Goal: Information Seeking & Learning: Learn about a topic

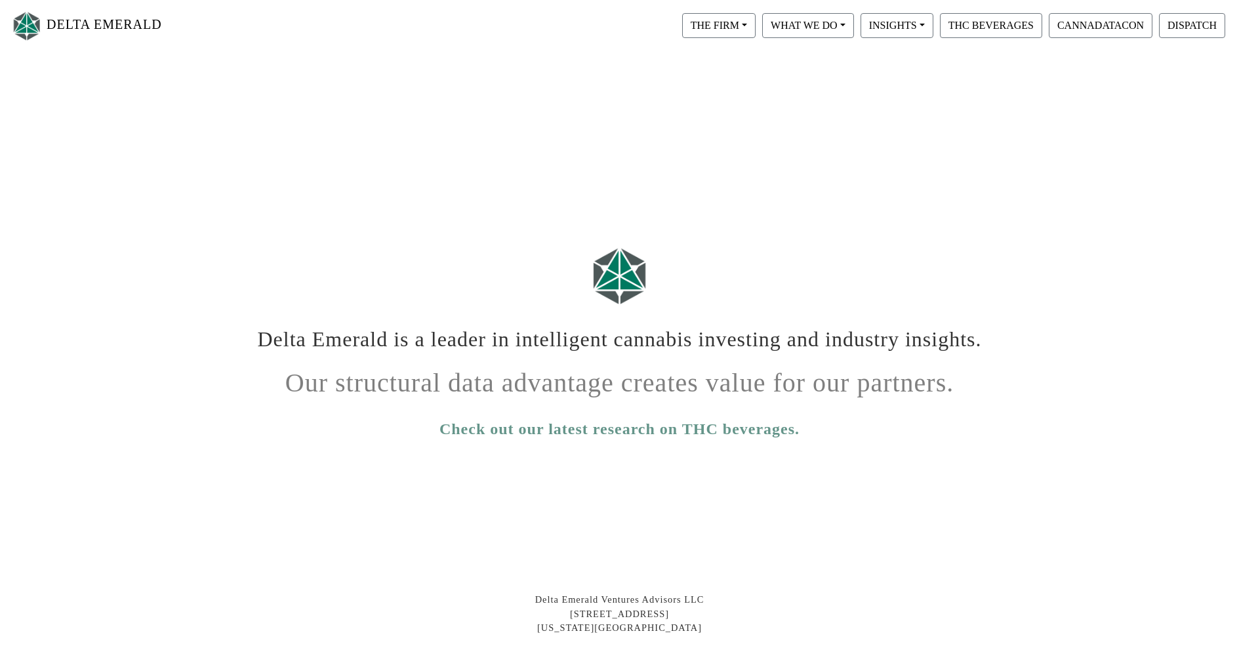
scroll to position [168, 0]
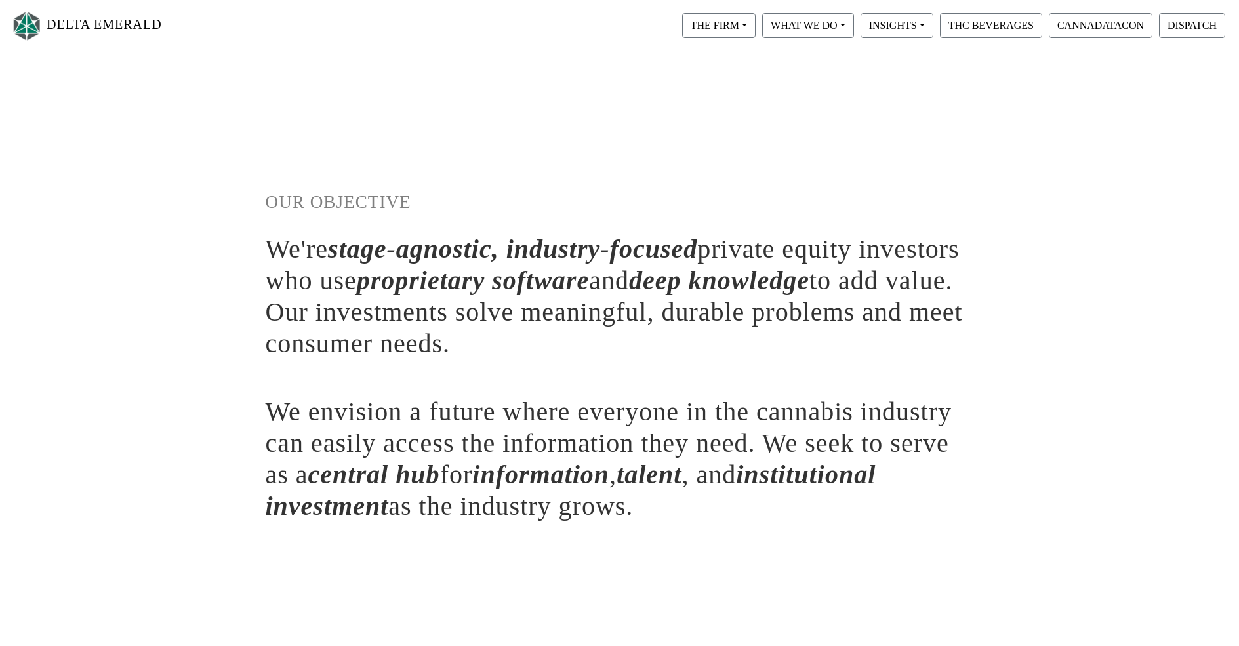
scroll to position [219, 0]
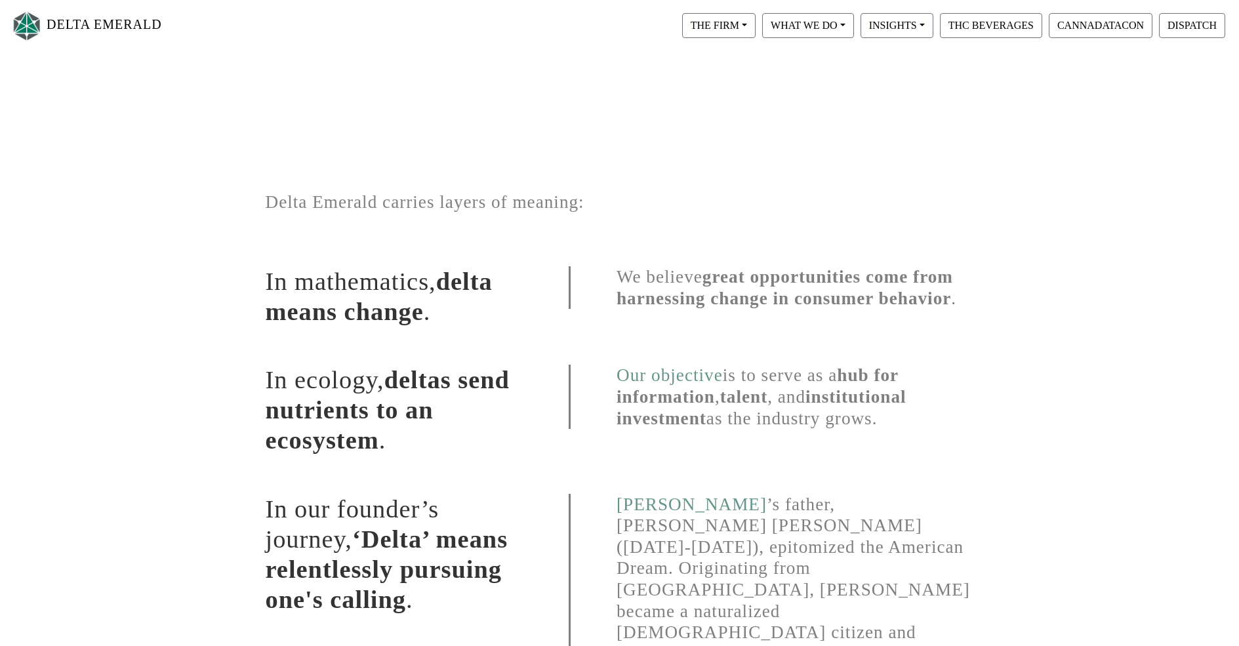
scroll to position [455, 0]
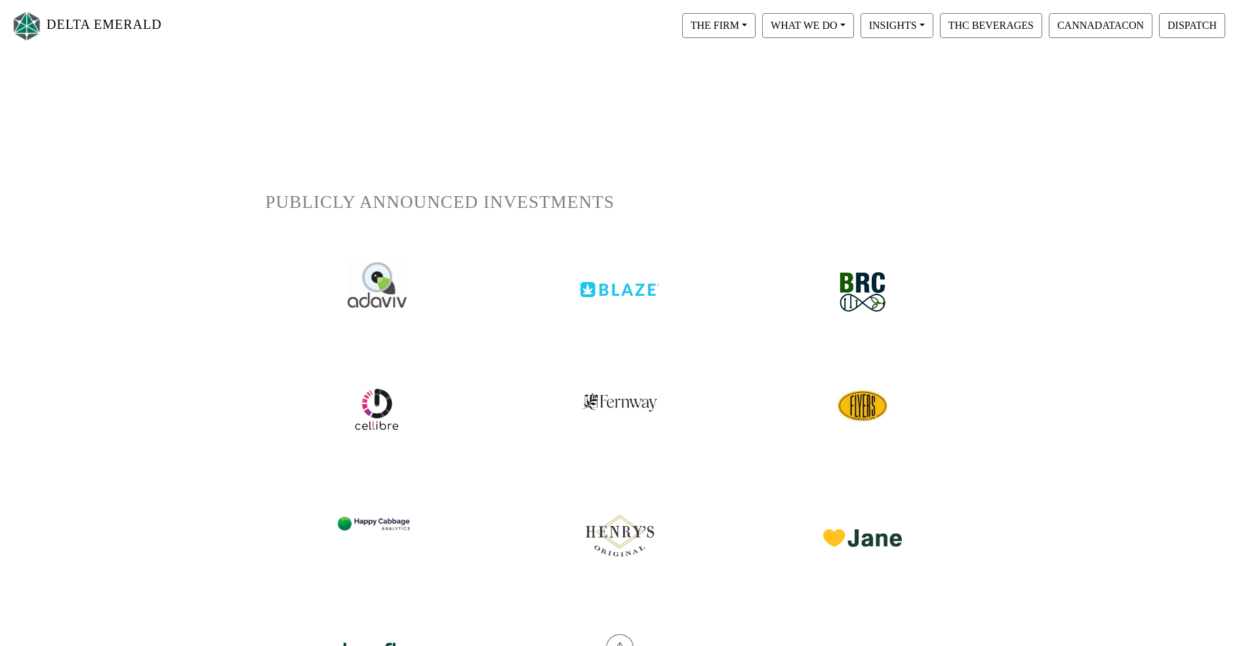
scroll to position [539, 0]
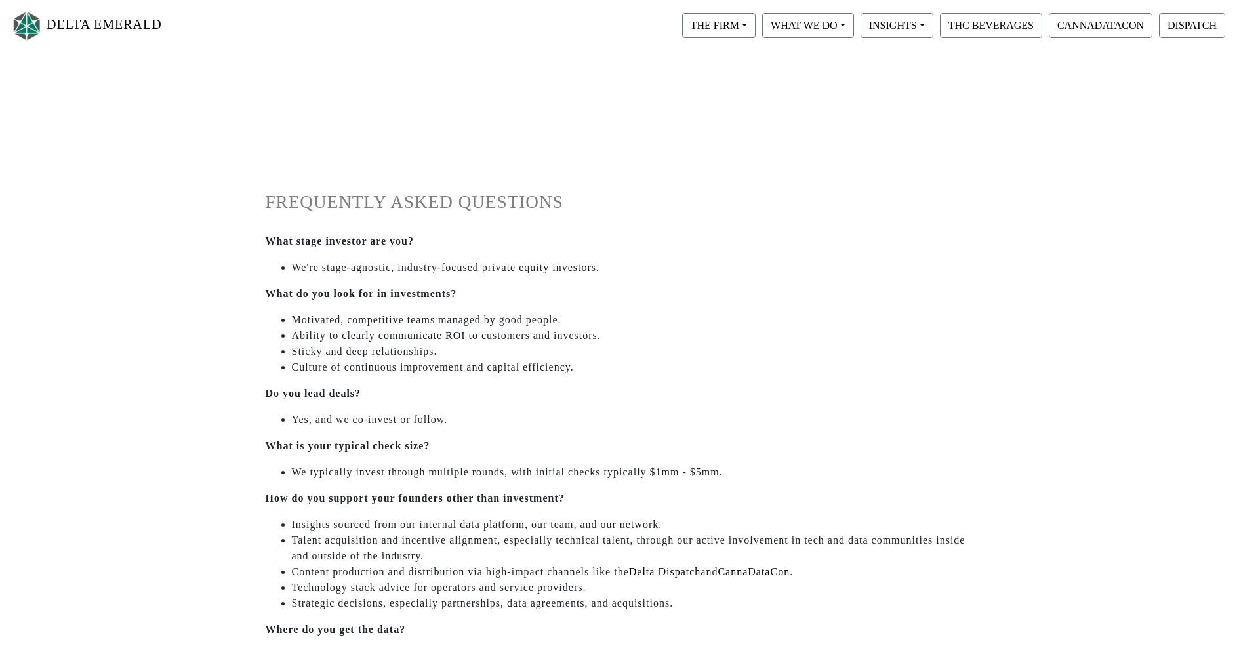
scroll to position [555, 0]
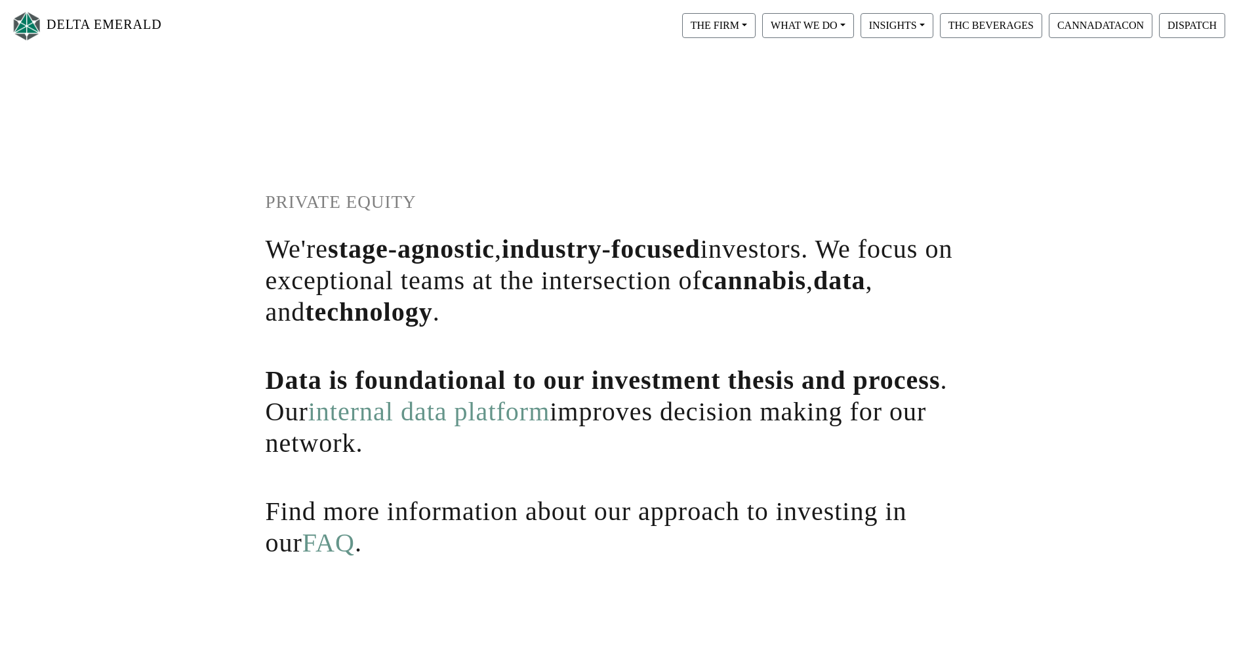
scroll to position [256, 0]
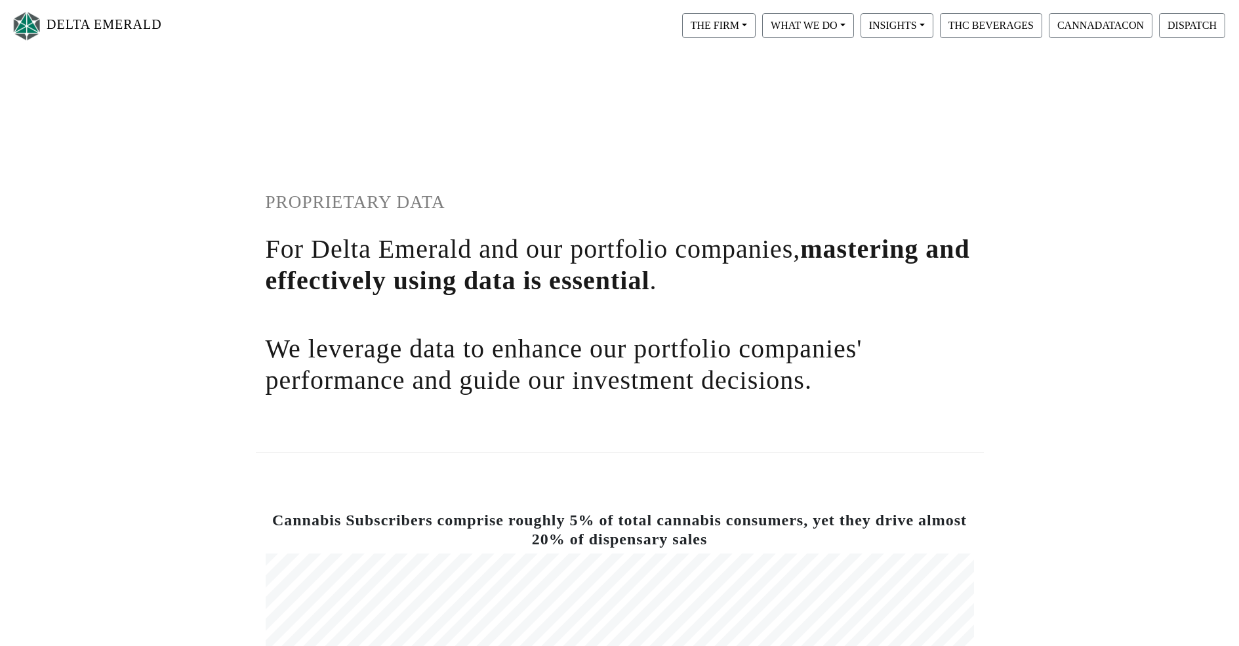
scroll to position [697, 0]
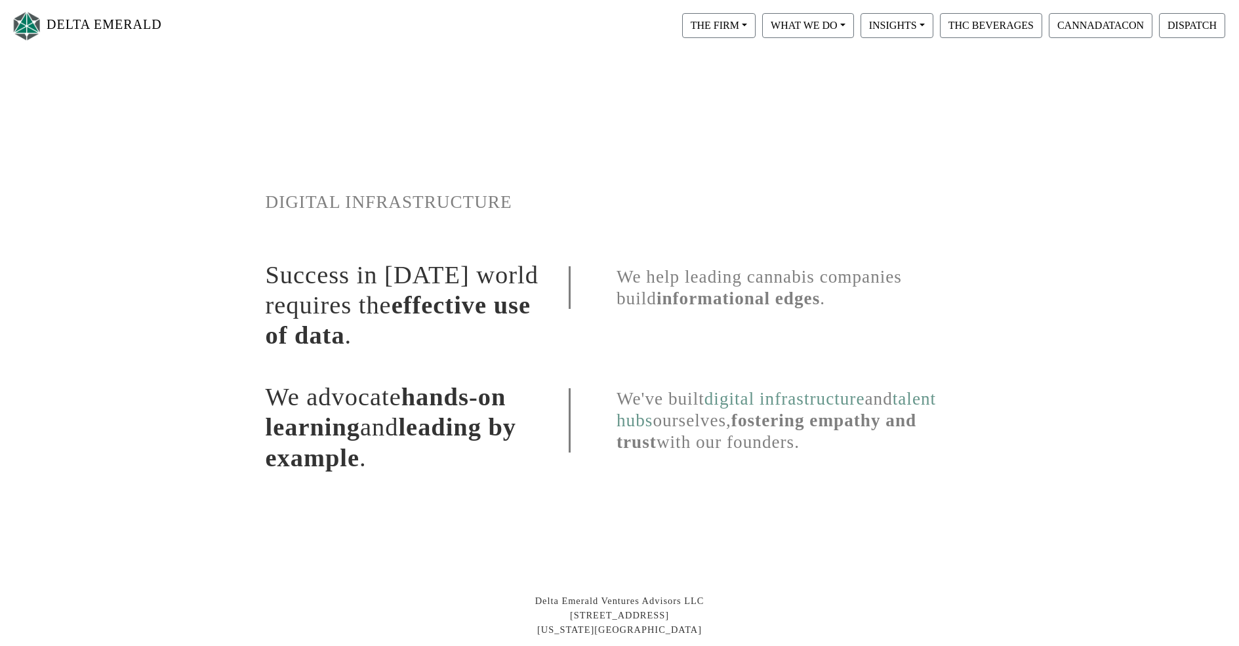
scroll to position [169, 0]
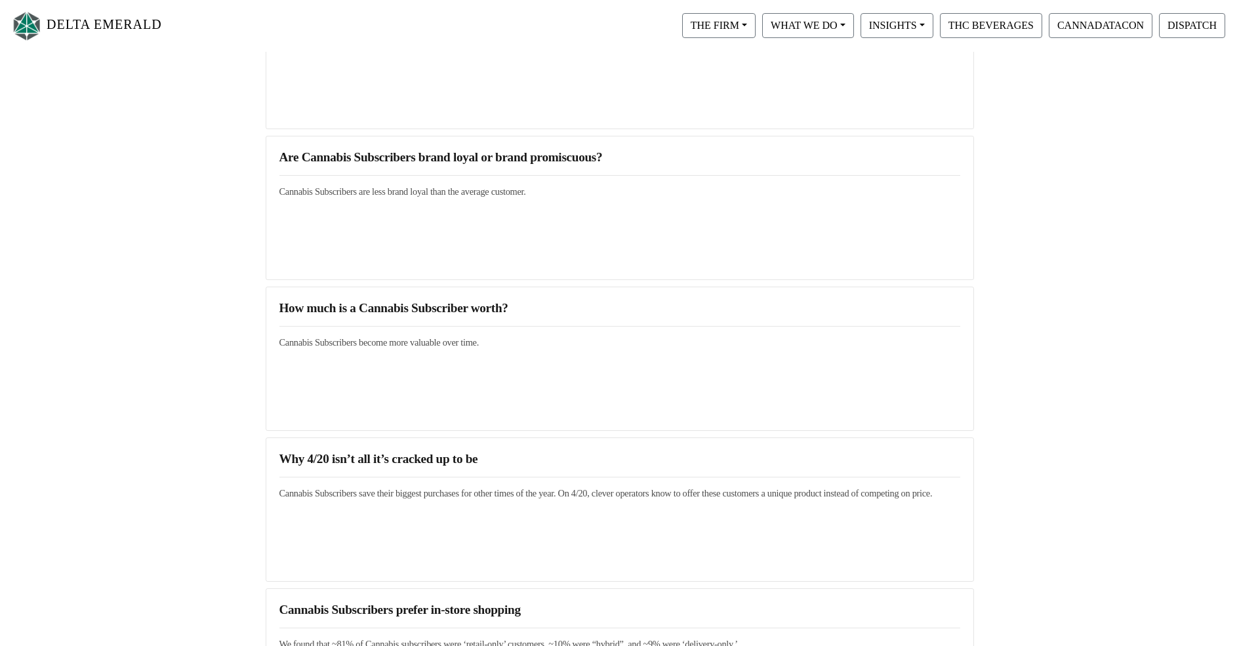
scroll to position [1706, 0]
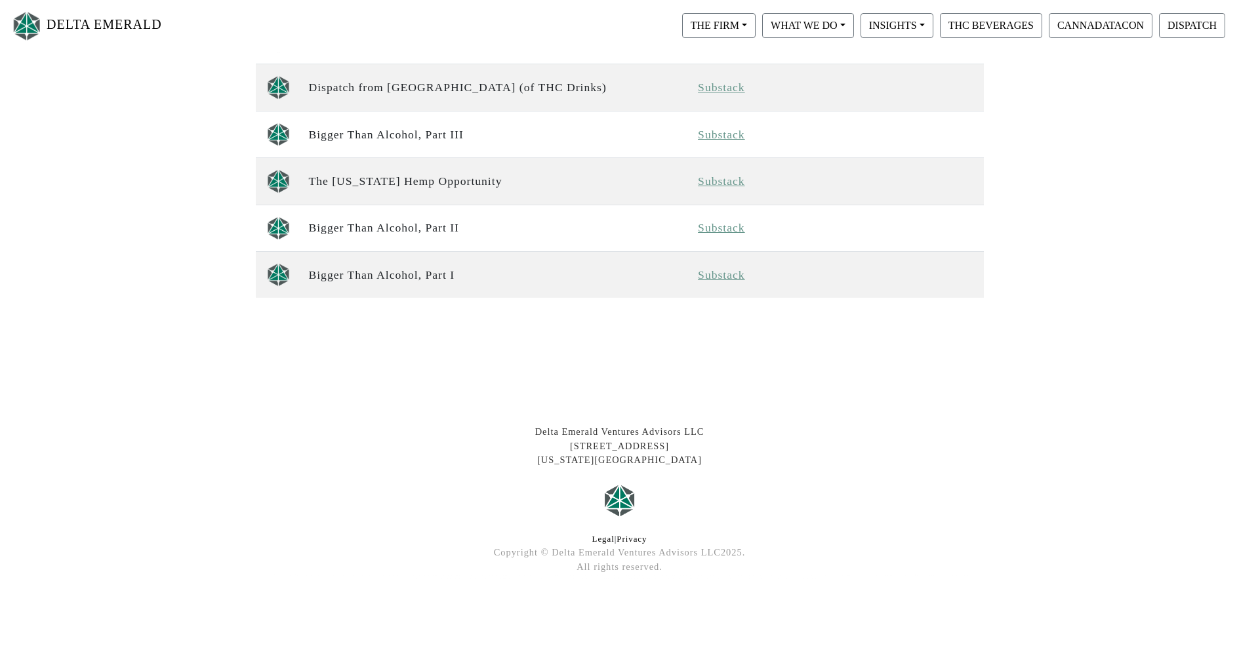
scroll to position [1129, 0]
